Goal: Task Accomplishment & Management: Manage account settings

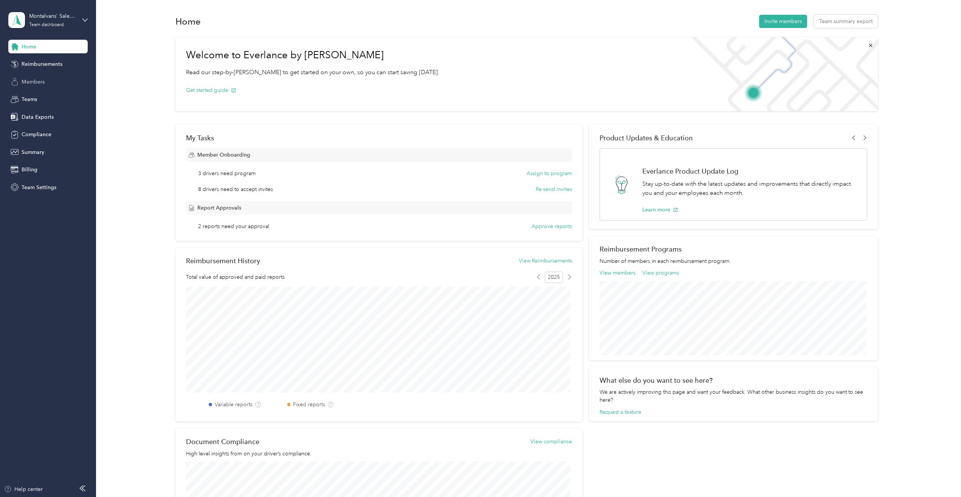
click at [40, 82] on span "Members" at bounding box center [33, 82] width 23 height 8
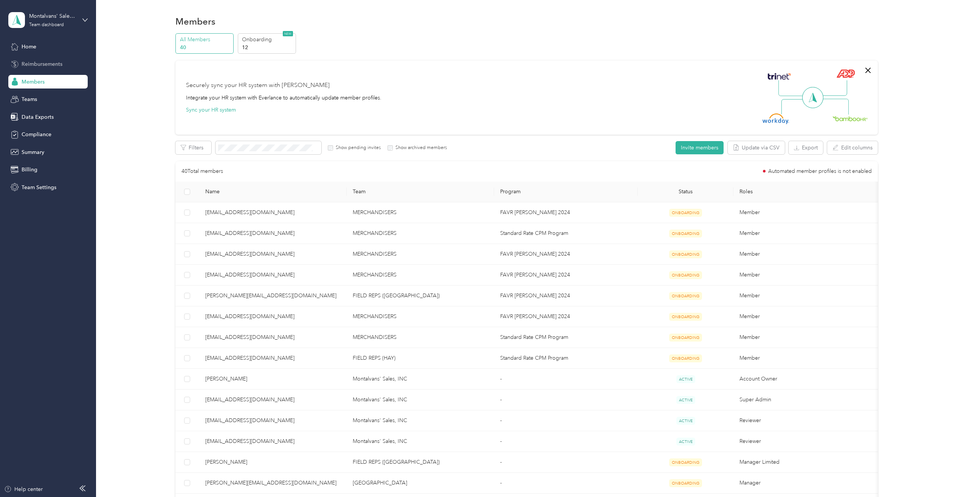
click at [35, 63] on span "Reimbursements" at bounding box center [42, 64] width 41 height 8
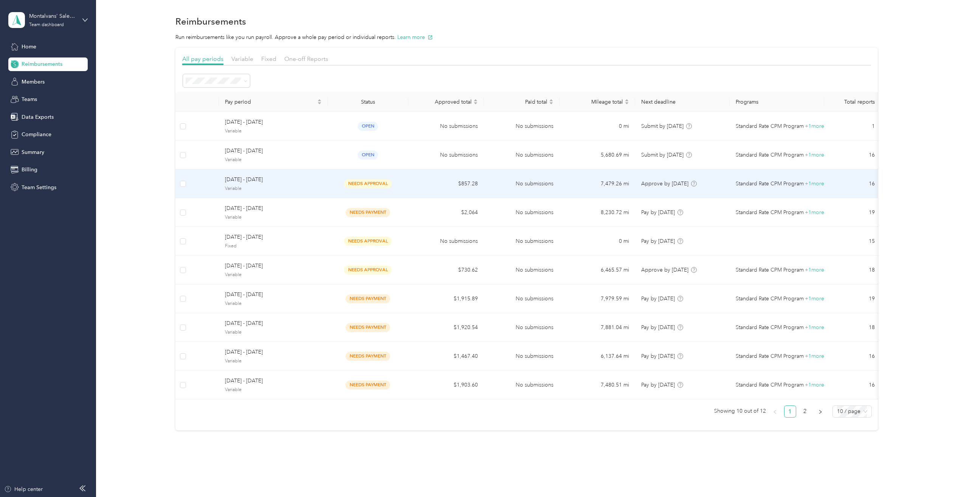
click at [280, 186] on span "Variable" at bounding box center [273, 188] width 97 height 7
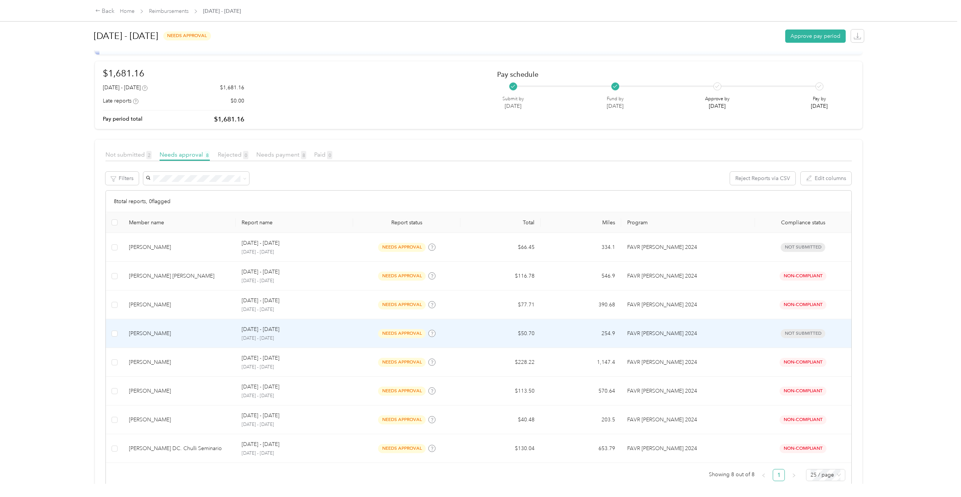
scroll to position [58, 0]
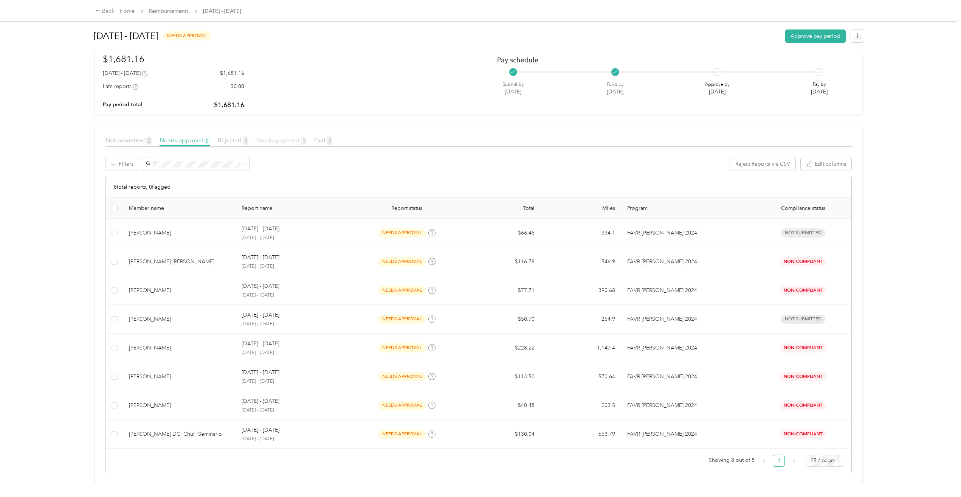
click at [281, 136] on span "Needs payment 8" at bounding box center [281, 139] width 50 height 7
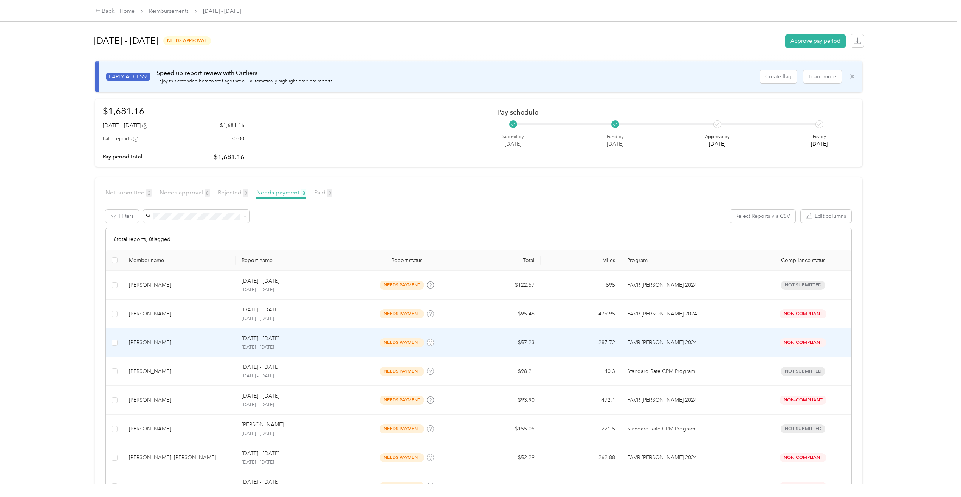
scroll to position [38, 0]
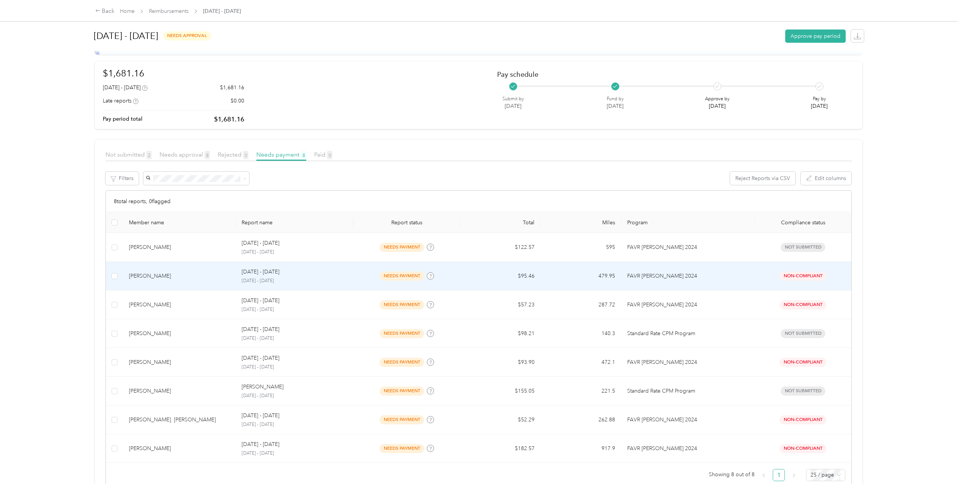
click at [145, 279] on div "[PERSON_NAME]" at bounding box center [179, 276] width 101 height 8
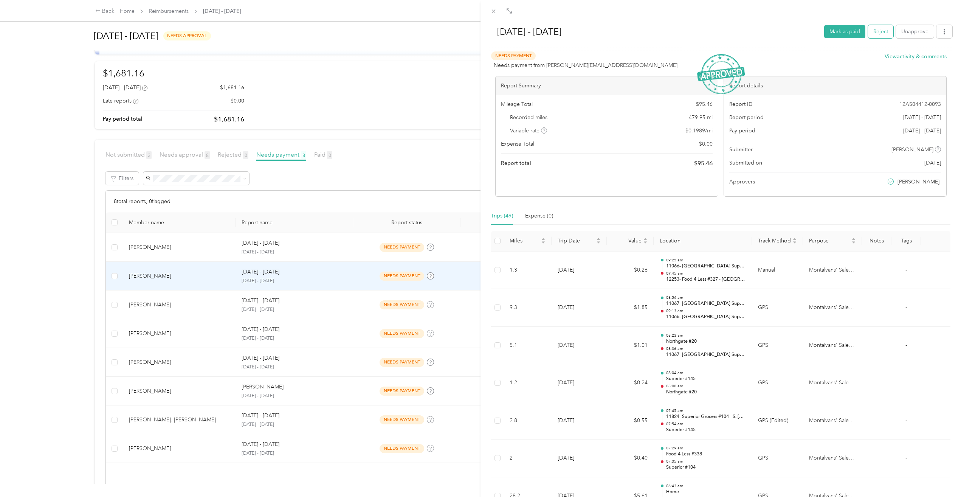
click at [873, 34] on button "Reject" at bounding box center [880, 31] width 25 height 13
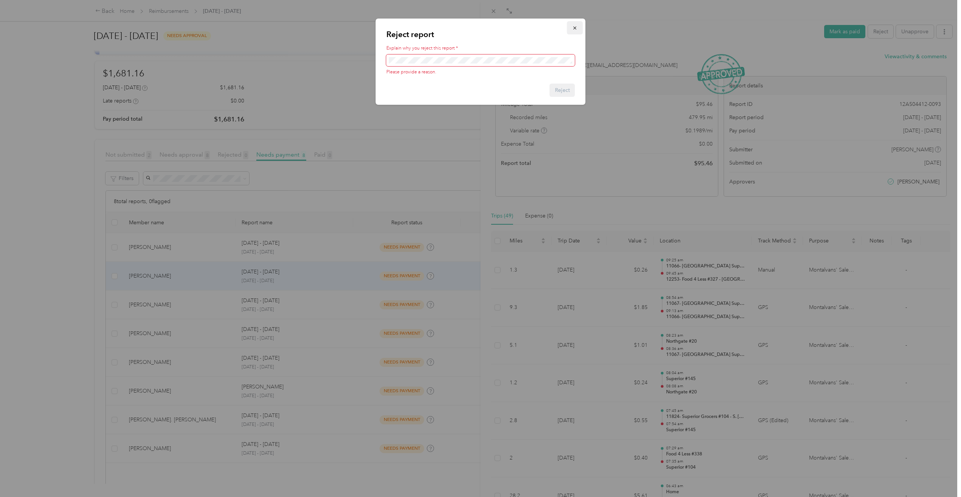
click at [575, 25] on span "button" at bounding box center [574, 28] width 5 height 6
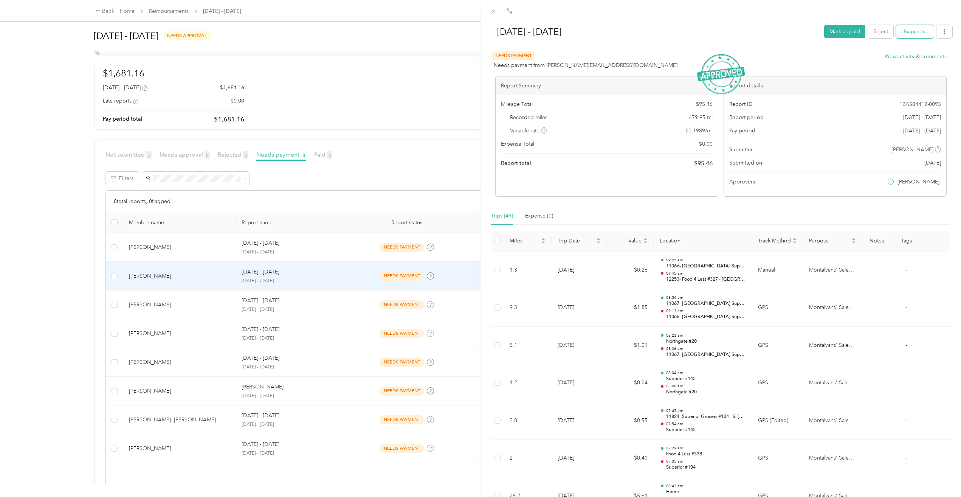
click at [909, 34] on button "Unapprove" at bounding box center [915, 31] width 38 height 13
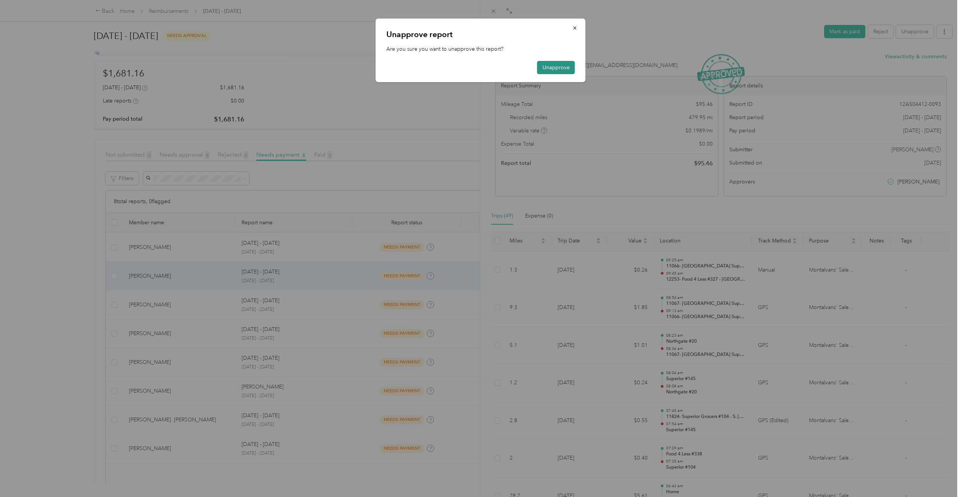
click at [555, 67] on button "Unapprove" at bounding box center [556, 67] width 38 height 13
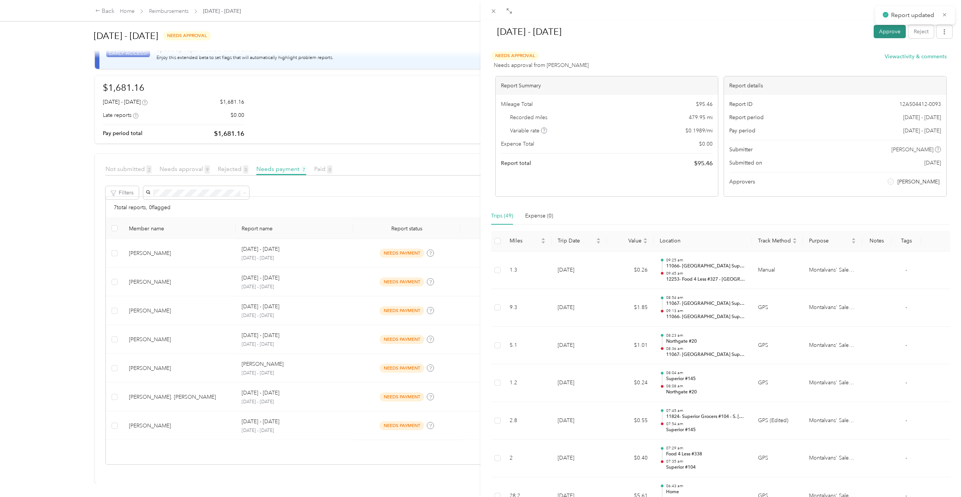
scroll to position [29, 0]
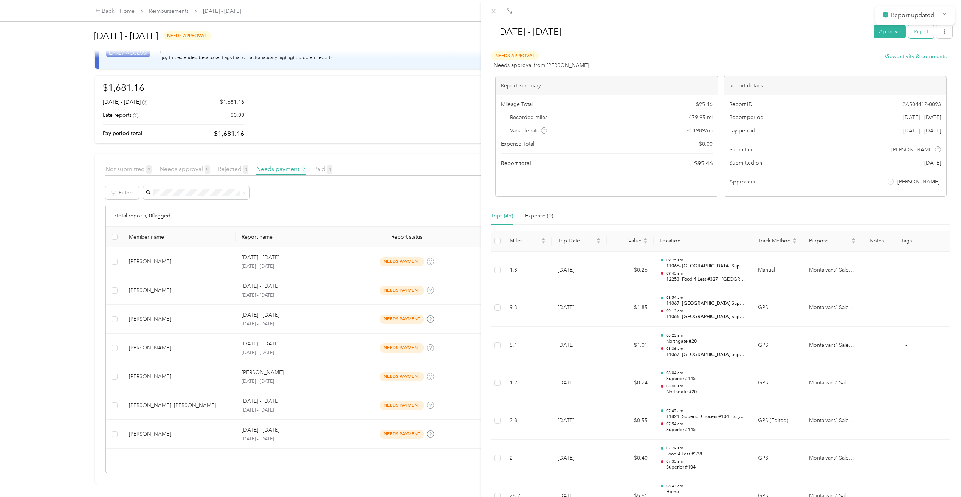
click at [915, 33] on button "Reject" at bounding box center [920, 31] width 25 height 13
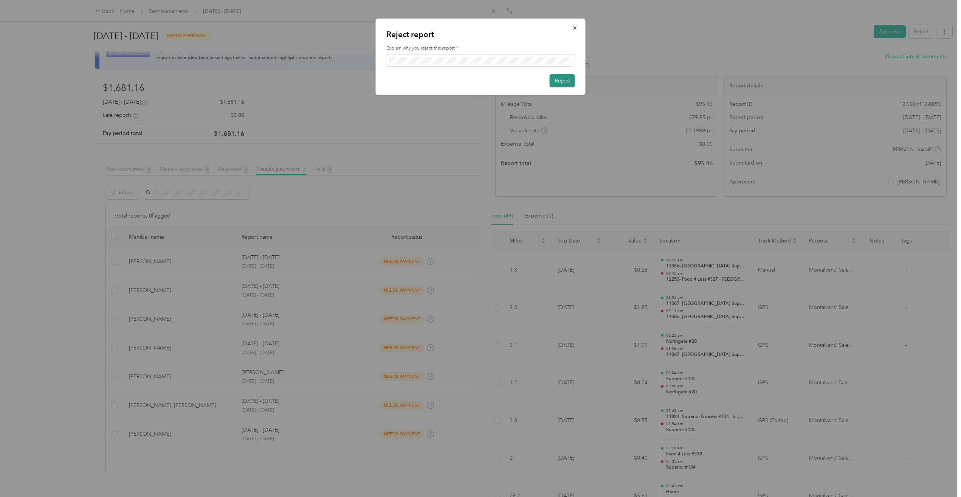
click at [558, 82] on button "Reject" at bounding box center [562, 80] width 25 height 13
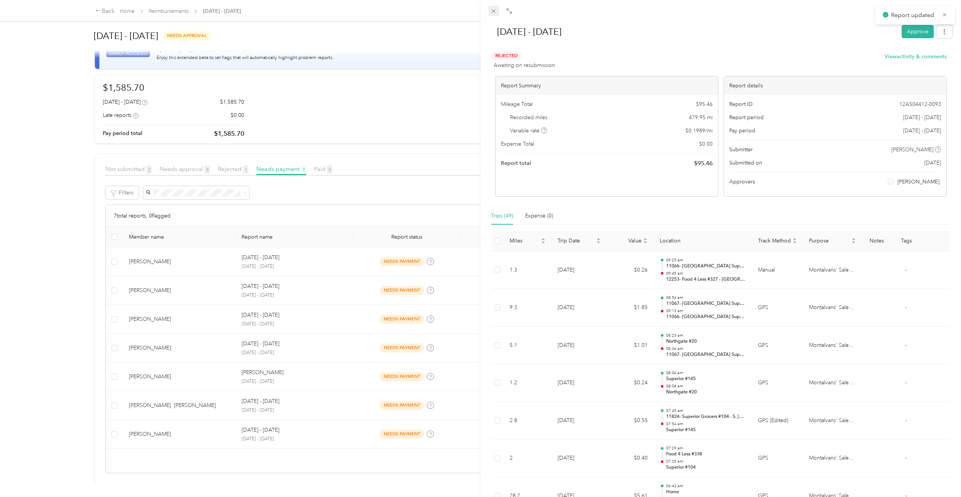
click at [492, 10] on icon at bounding box center [493, 11] width 6 height 6
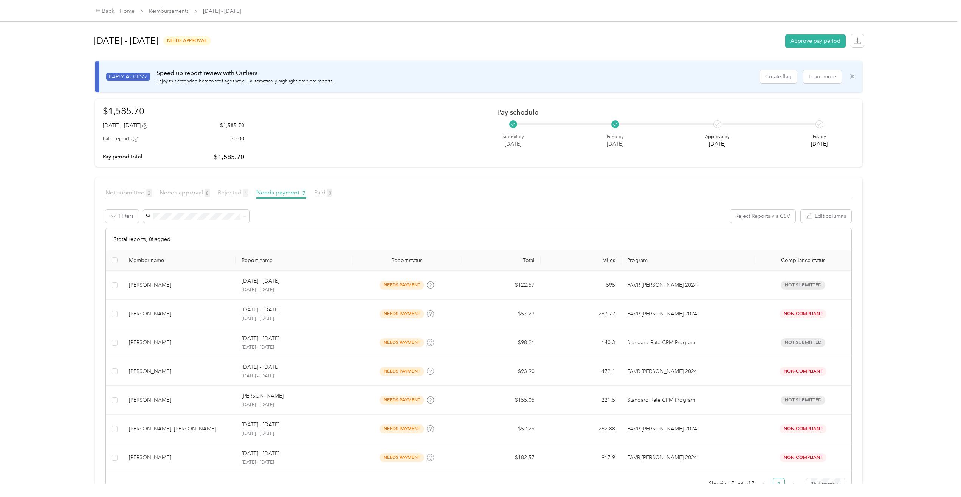
click at [235, 192] on span "Rejected 1" at bounding box center [233, 192] width 31 height 7
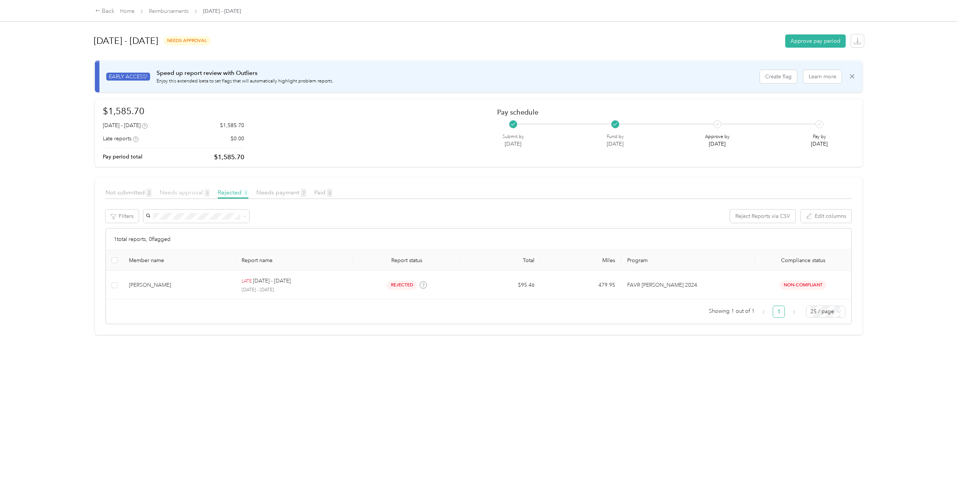
click at [192, 192] on span "Needs approval 8" at bounding box center [185, 192] width 50 height 7
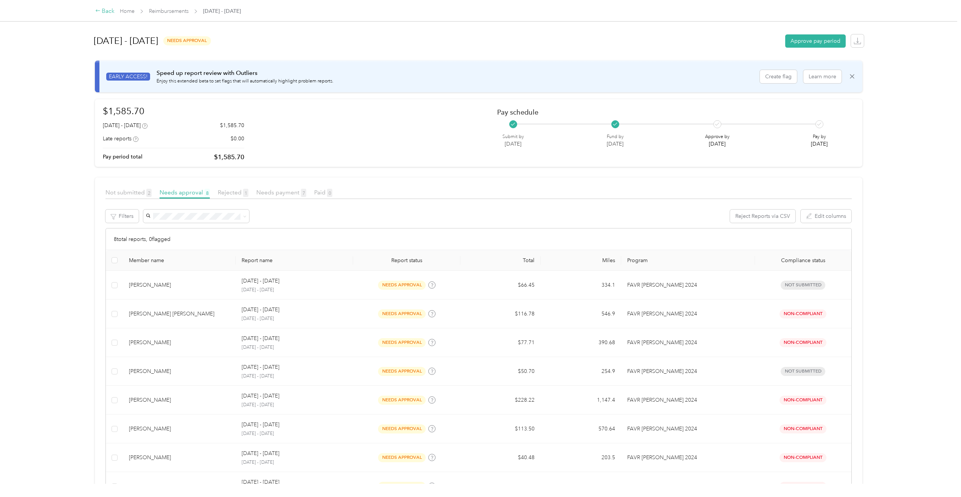
click at [106, 10] on div "Back" at bounding box center [105, 11] width 20 height 9
